Goal: Task Accomplishment & Management: Use online tool/utility

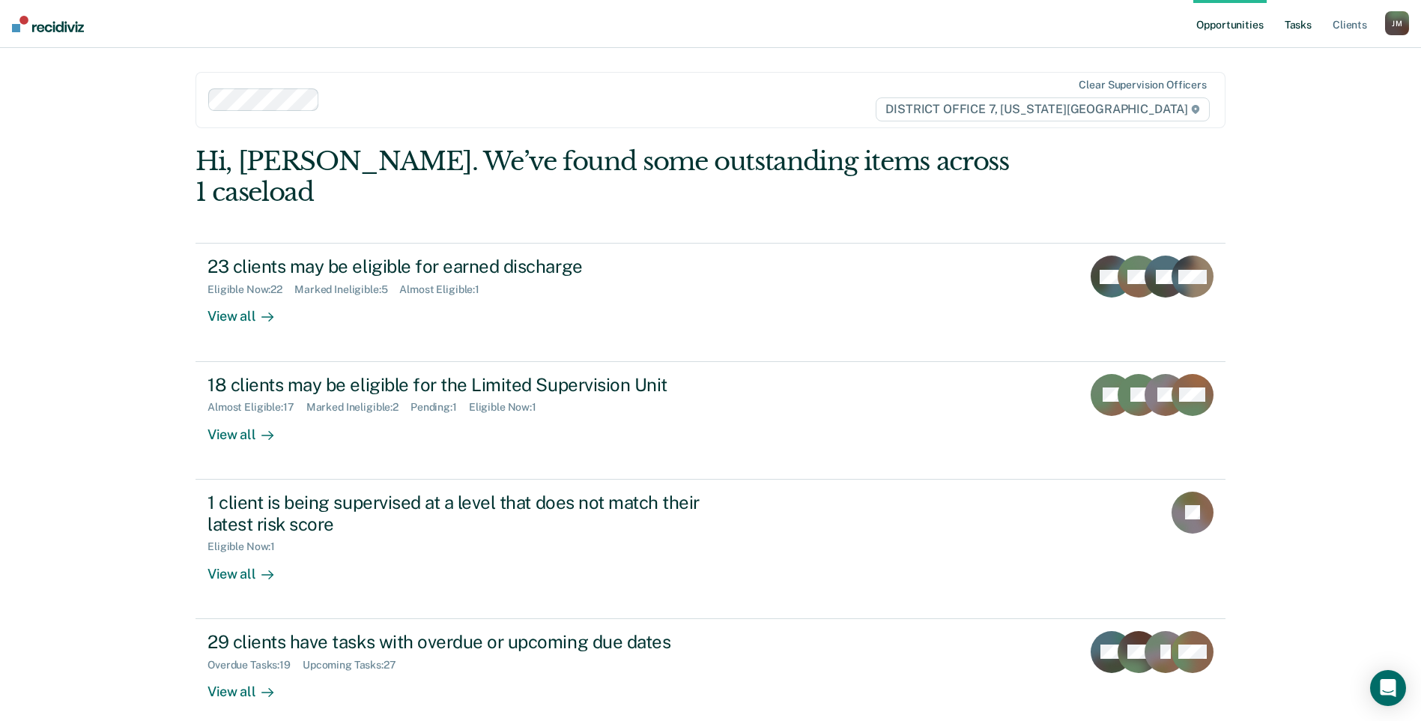
click at [1292, 31] on link "Tasks" at bounding box center [1298, 24] width 33 height 48
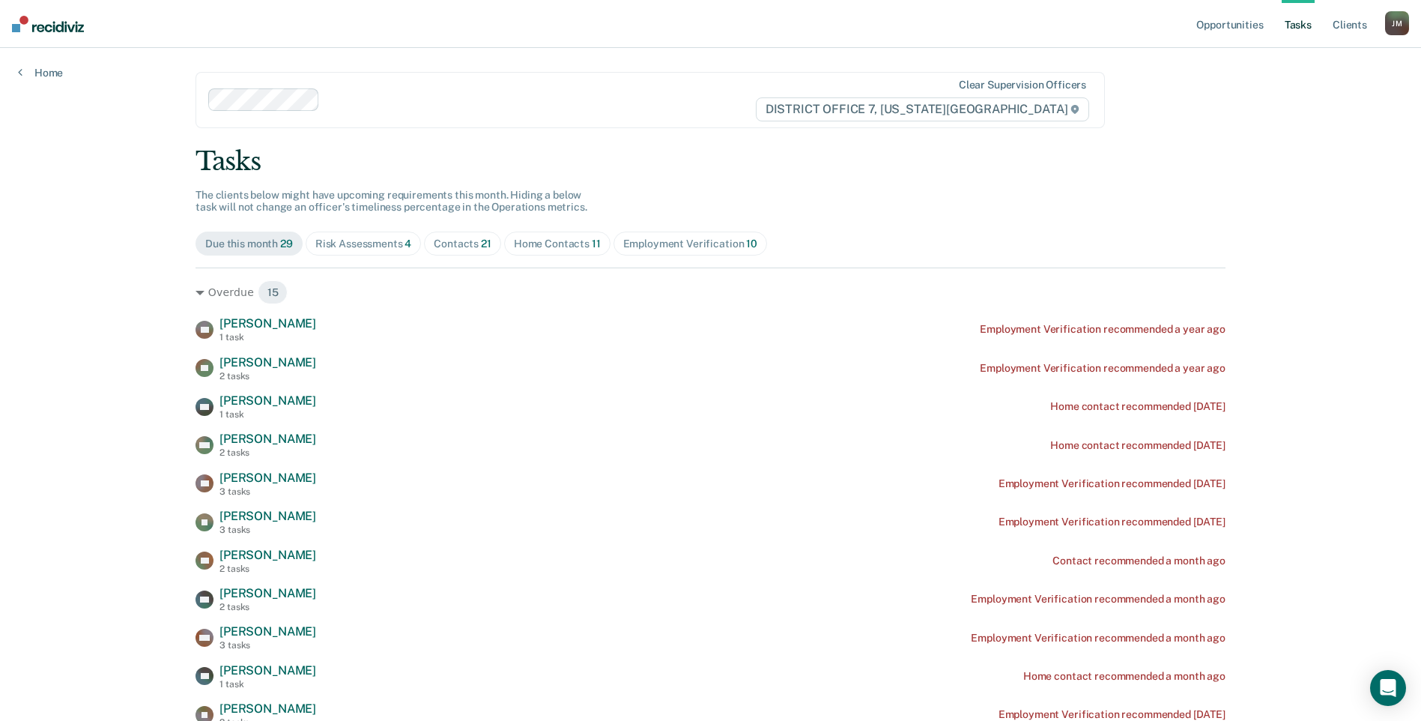
click at [470, 246] on div "Contacts 21" at bounding box center [463, 243] width 58 height 13
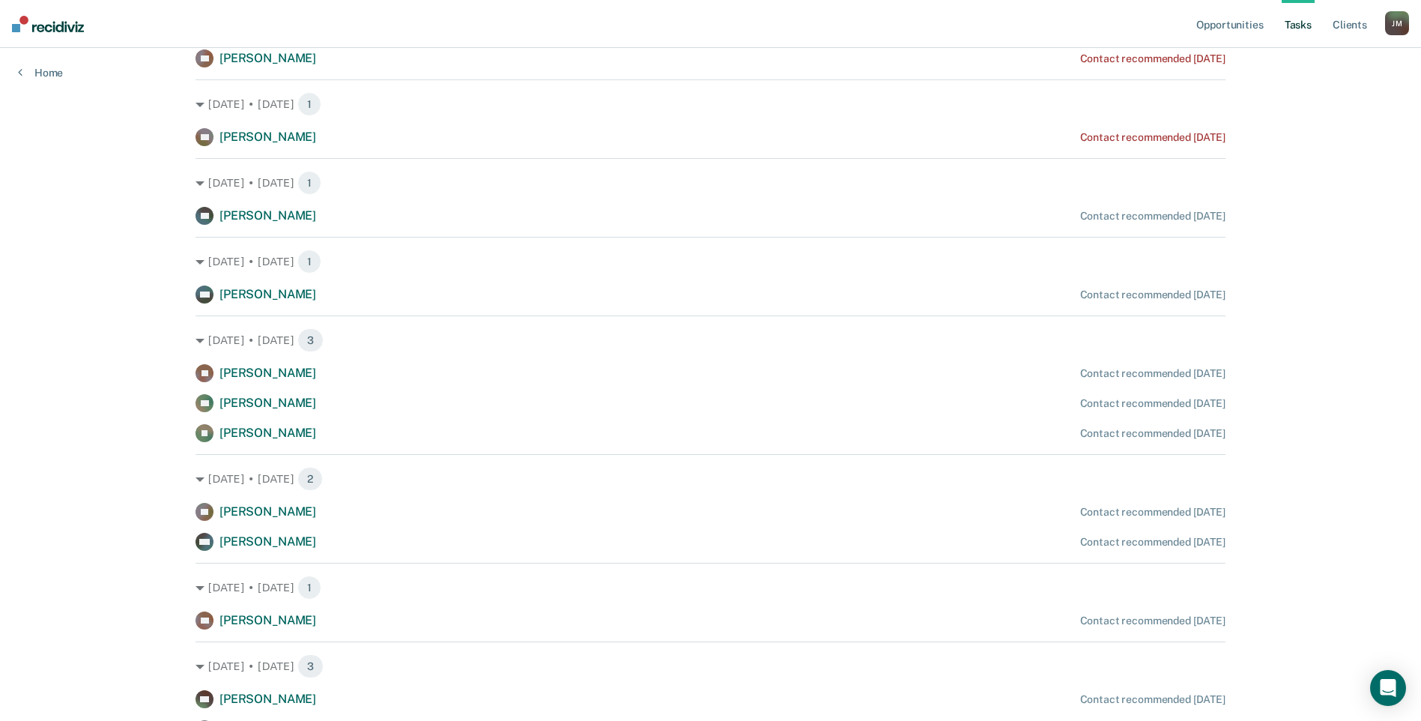
scroll to position [450, 0]
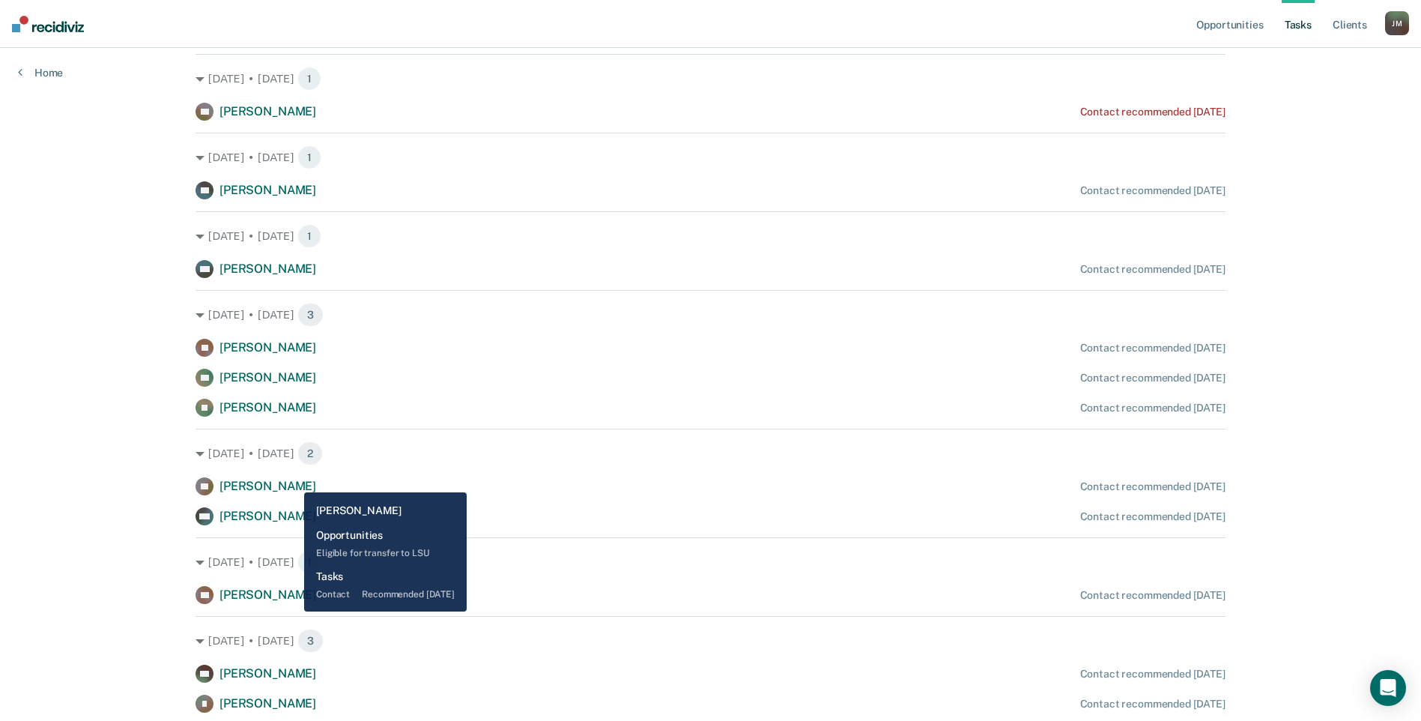
click at [293, 481] on span "[PERSON_NAME]" at bounding box center [268, 486] width 97 height 14
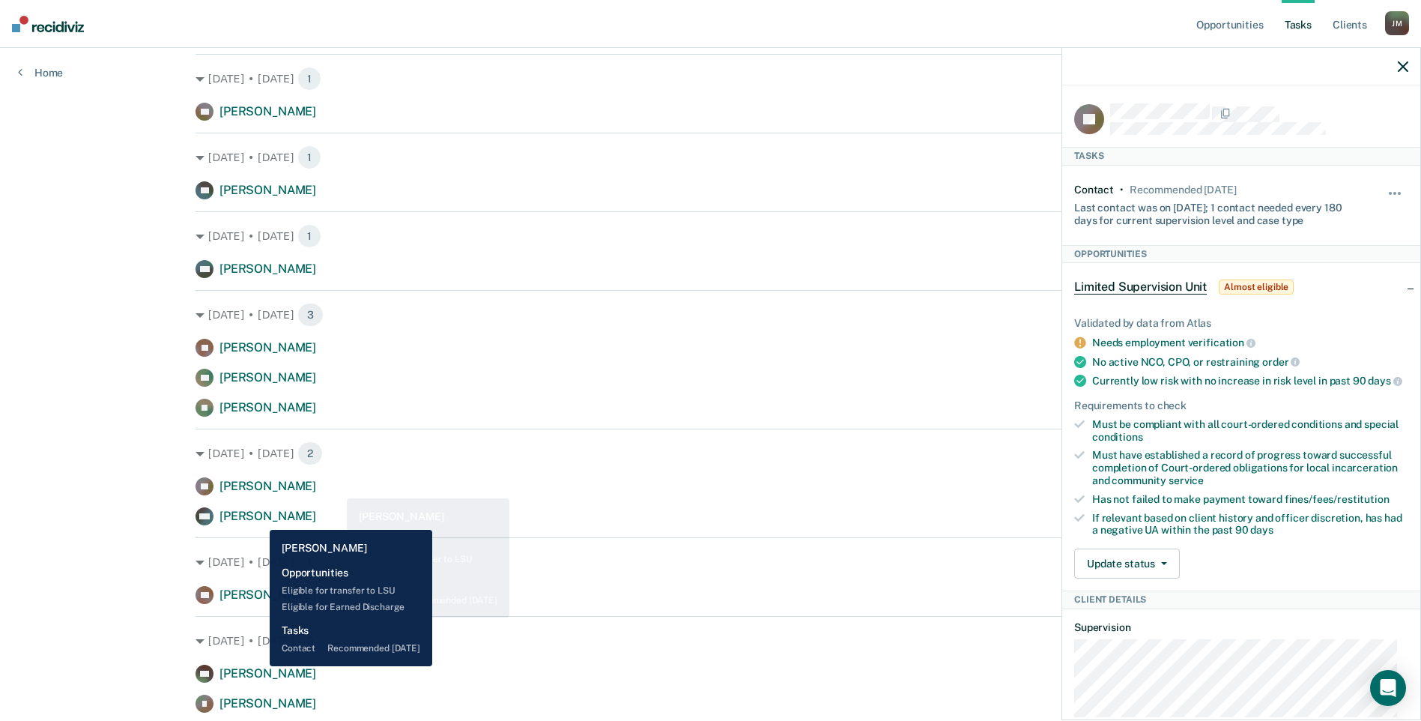
click at [258, 518] on span "[PERSON_NAME]" at bounding box center [268, 516] width 97 height 14
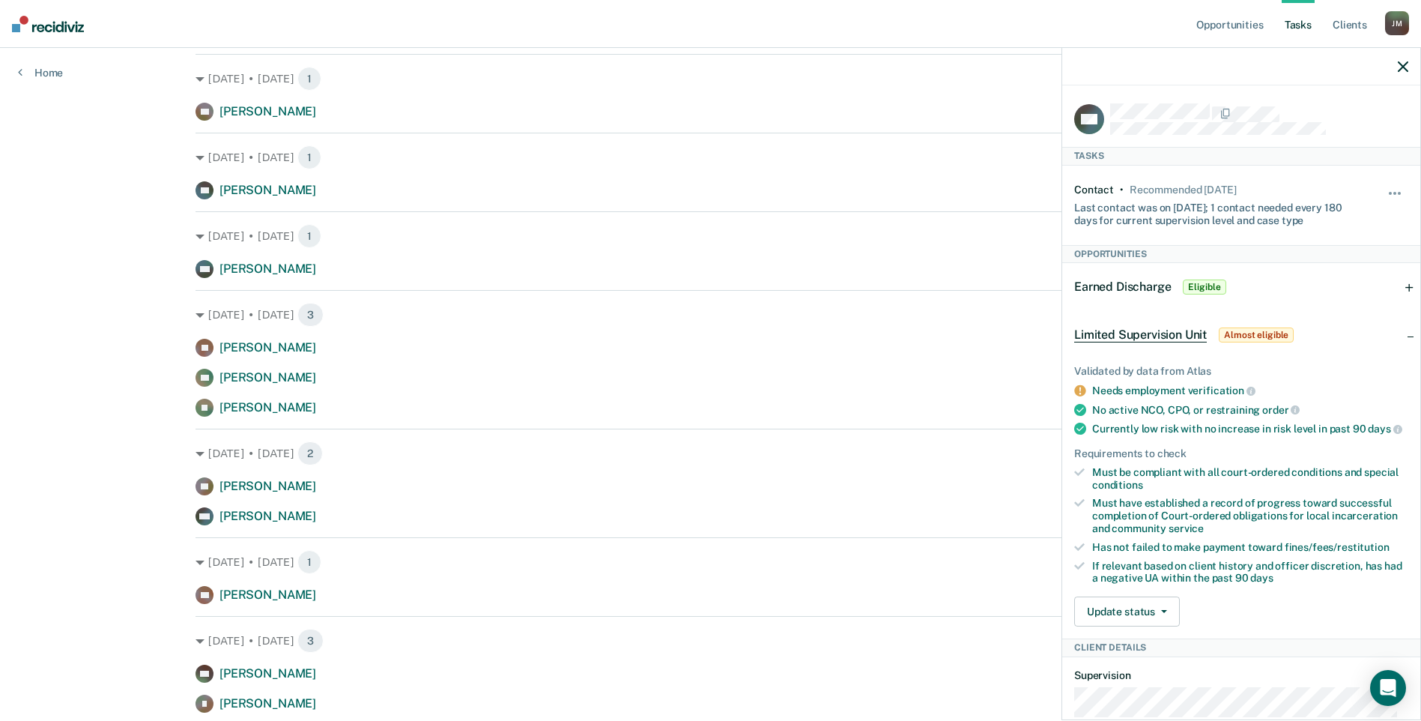
scroll to position [0, 0]
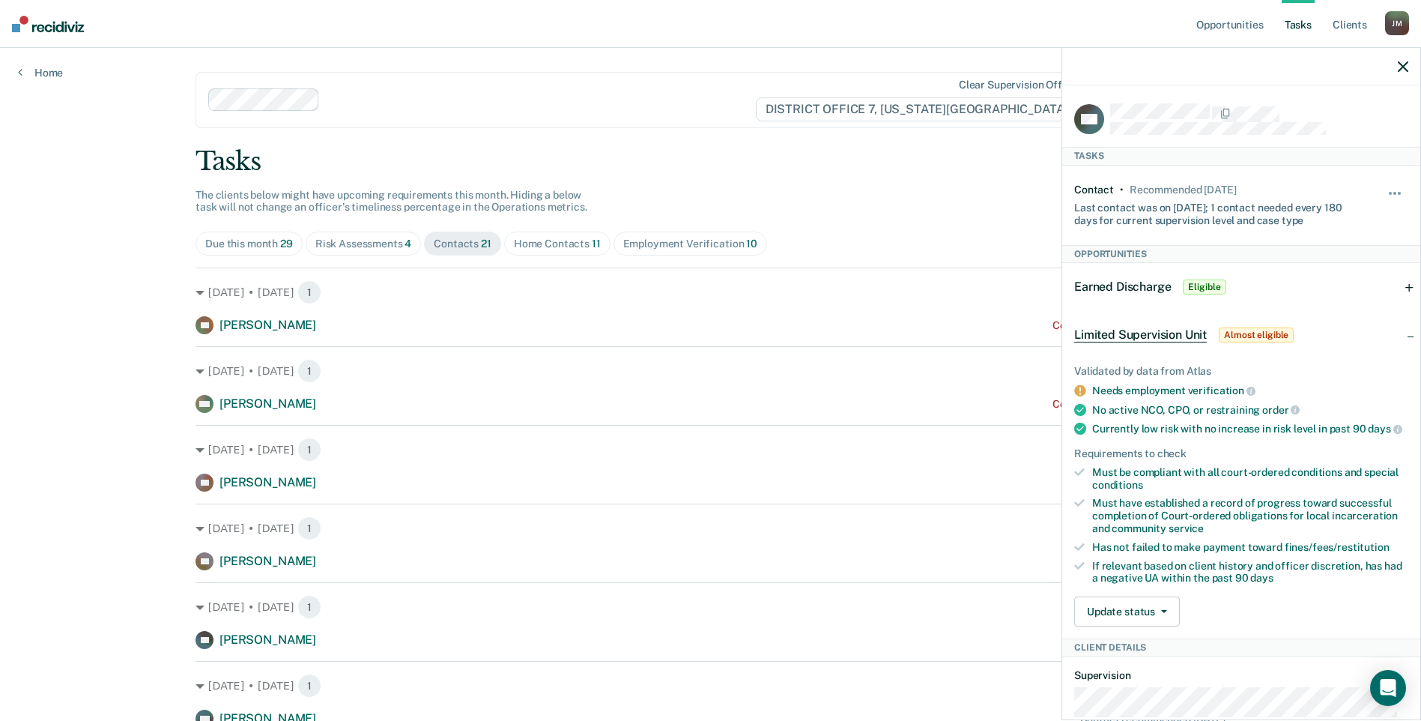
drag, startPoint x: 64, startPoint y: 90, endPoint x: 198, endPoint y: -55, distance: 197.3
